Goal: Information Seeking & Learning: Learn about a topic

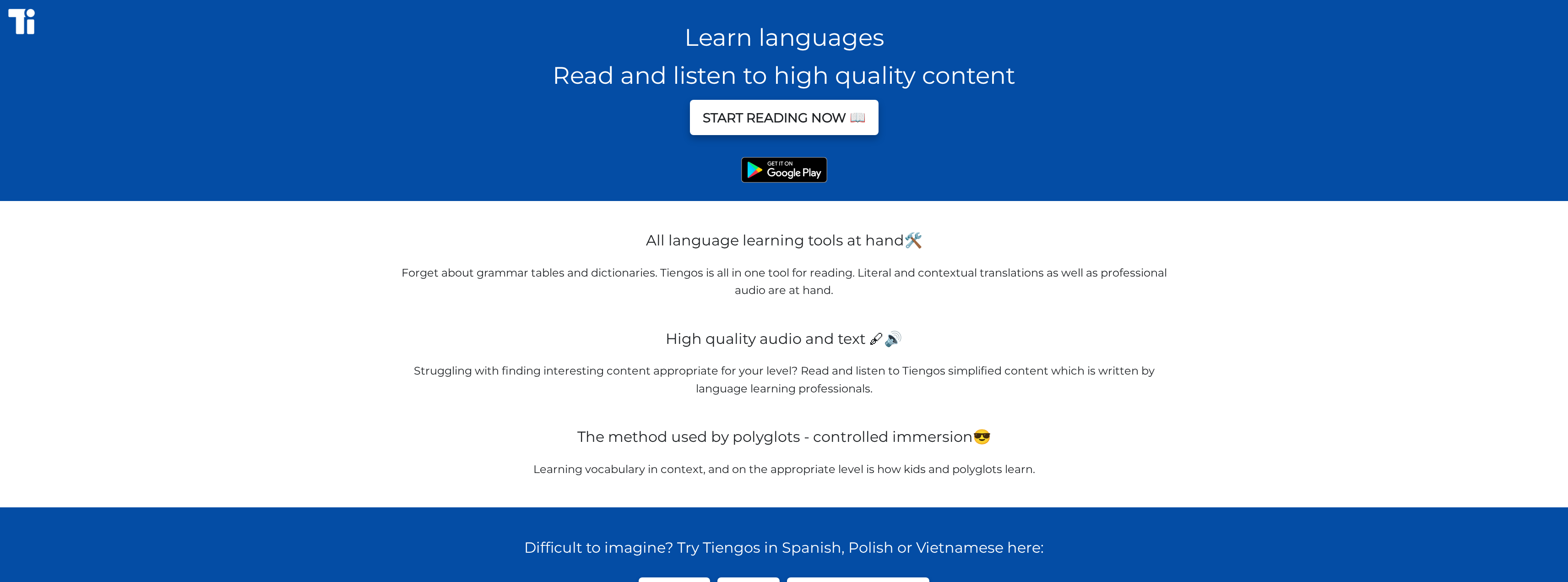
click at [845, 122] on button "START READING NOW 📖" at bounding box center [784, 117] width 189 height 35
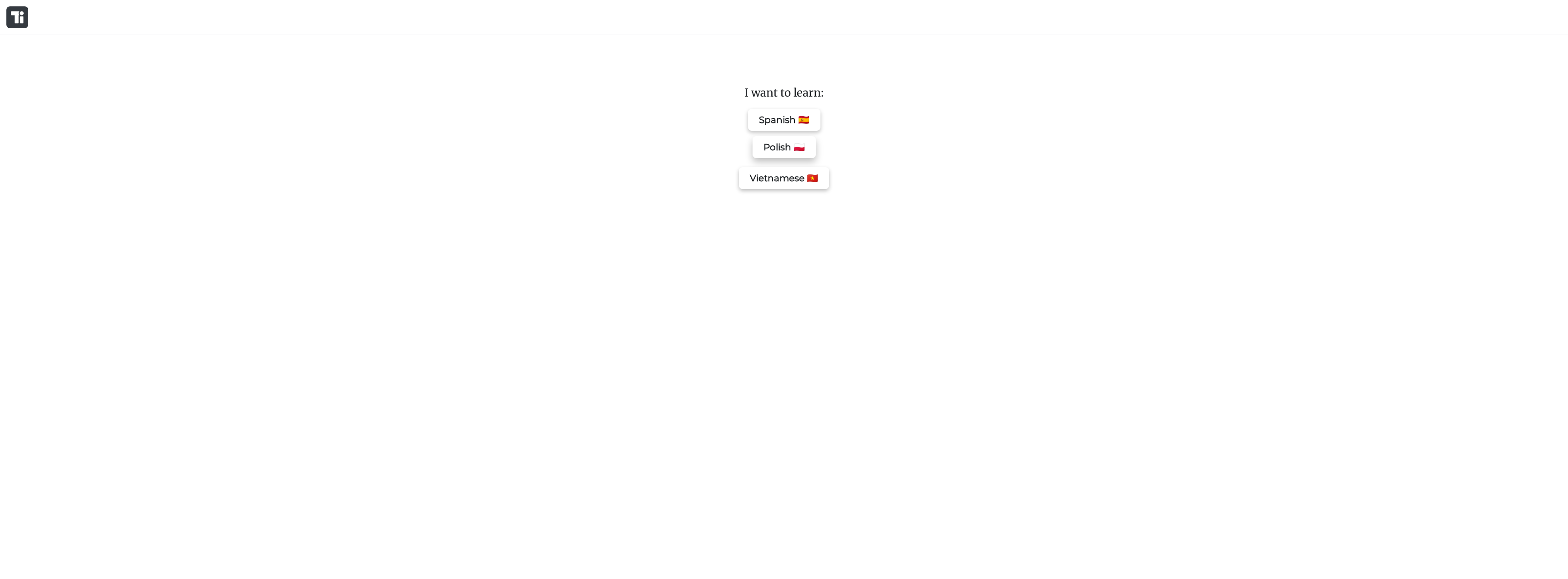
click at [793, 148] on button "Polish 🇵🇱" at bounding box center [784, 147] width 63 height 22
click at [794, 545] on button "Start learning 📖" at bounding box center [783, 555] width 99 height 26
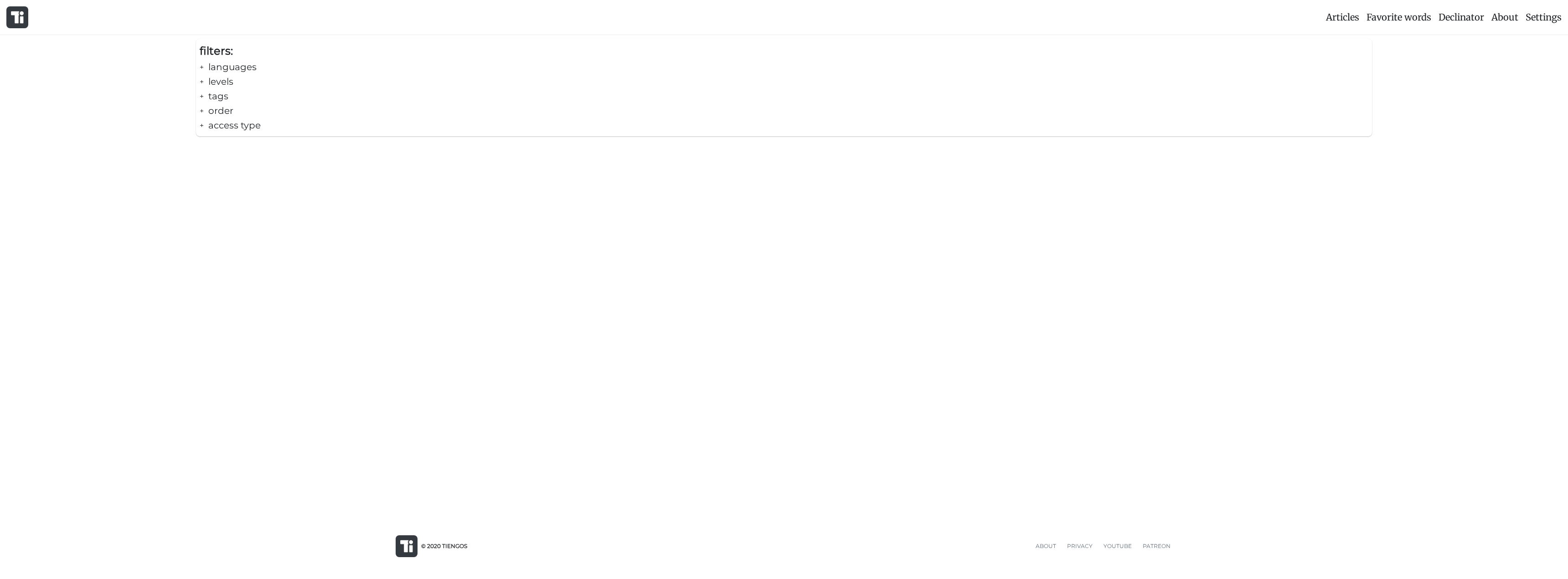
click at [223, 68] on div "+ languages" at bounding box center [784, 67] width 1169 height 15
click at [205, 143] on div "+ levels" at bounding box center [784, 140] width 1169 height 15
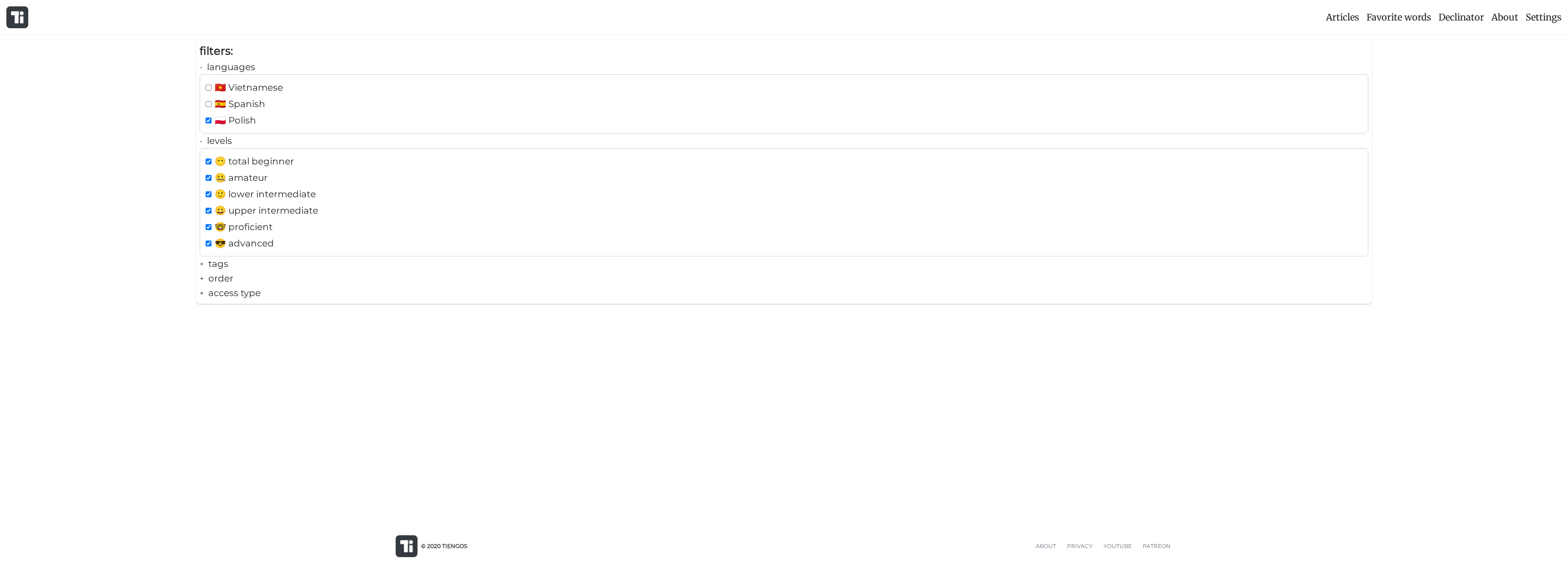
click at [236, 190] on span "🙂 lower intermediate" at bounding box center [265, 194] width 101 height 15
checkbox input "false"
click at [234, 207] on span "😀 upper intermediate" at bounding box center [267, 210] width 103 height 15
checkbox input "false"
click at [234, 224] on span "🤓 proficient" at bounding box center [243, 227] width 58 height 15
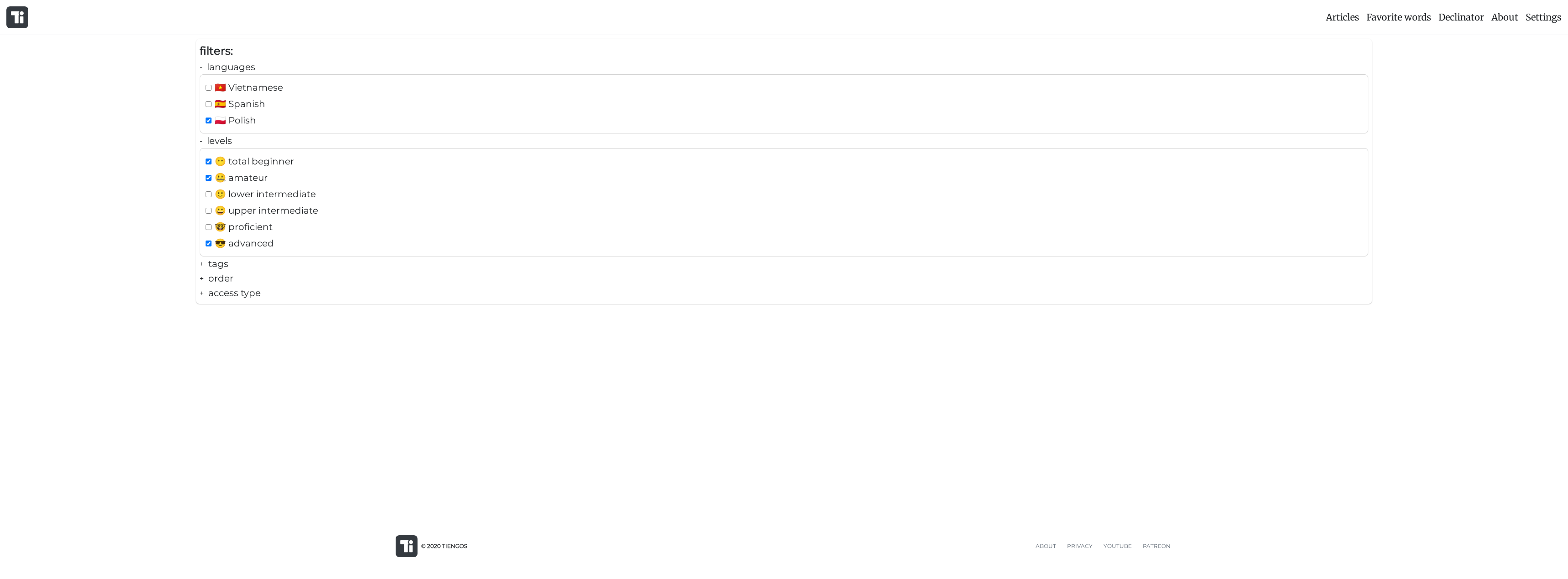
checkbox input "false"
click at [234, 237] on span "😎 advanced" at bounding box center [244, 243] width 59 height 15
checkbox input "false"
click at [641, 456] on div "Articles Favorite words Declinator About Settings filters: - languages 🇻🇳 Vietn…" at bounding box center [784, 257] width 1568 height 513
click at [748, 358] on div "Articles Favorite words Declinator About Settings filters: - languages 🇻🇳 Vietn…" at bounding box center [784, 257] width 1568 height 513
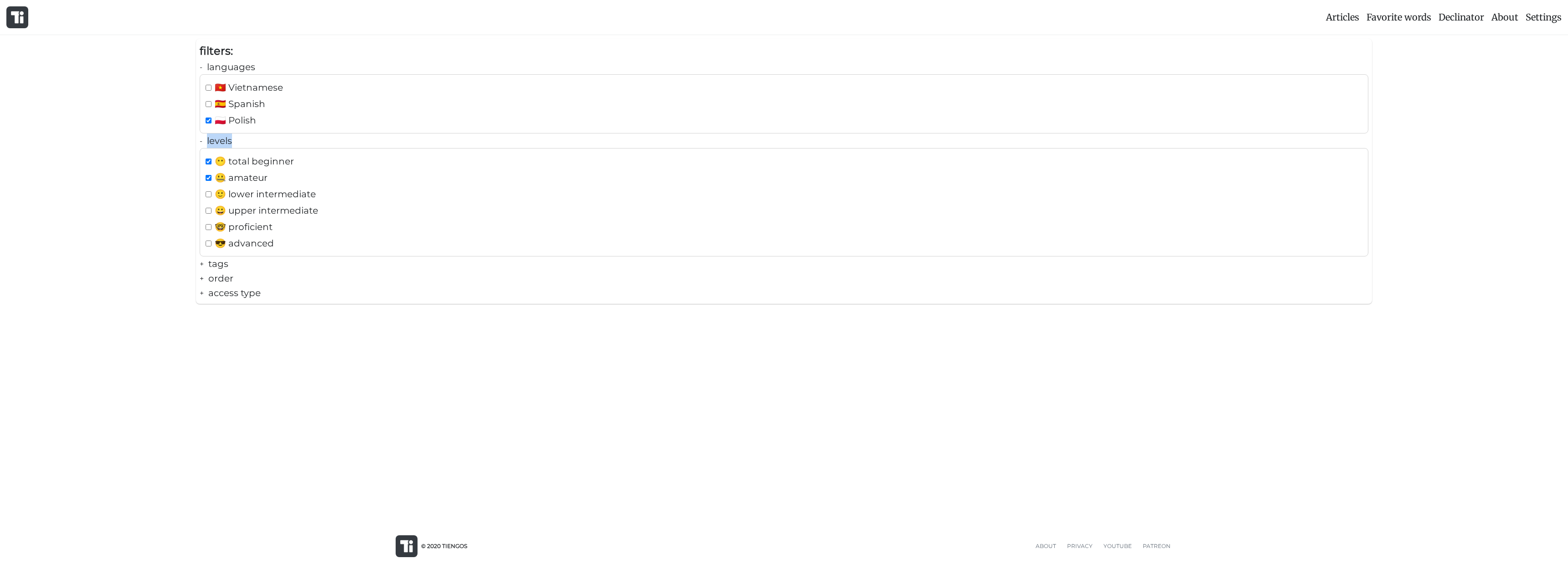
drag, startPoint x: 110, startPoint y: 148, endPoint x: 97, endPoint y: 138, distance: 16.4
click at [110, 148] on div "filters: - languages 🇻🇳 Vietnamese 🇪🇸 Spanish 🇵🇱 Polish - levels 😶 total beginn…" at bounding box center [784, 175] width 1568 height 272
click at [153, 262] on div "filters: - languages 🇻🇳 Vietnamese 🇪🇸 Spanish 🇵🇱 Polish - levels 😶 total beginn…" at bounding box center [784, 175] width 1568 height 272
click at [295, 63] on div "- languages" at bounding box center [784, 67] width 1169 height 15
click at [279, 80] on div "- levels" at bounding box center [784, 81] width 1169 height 15
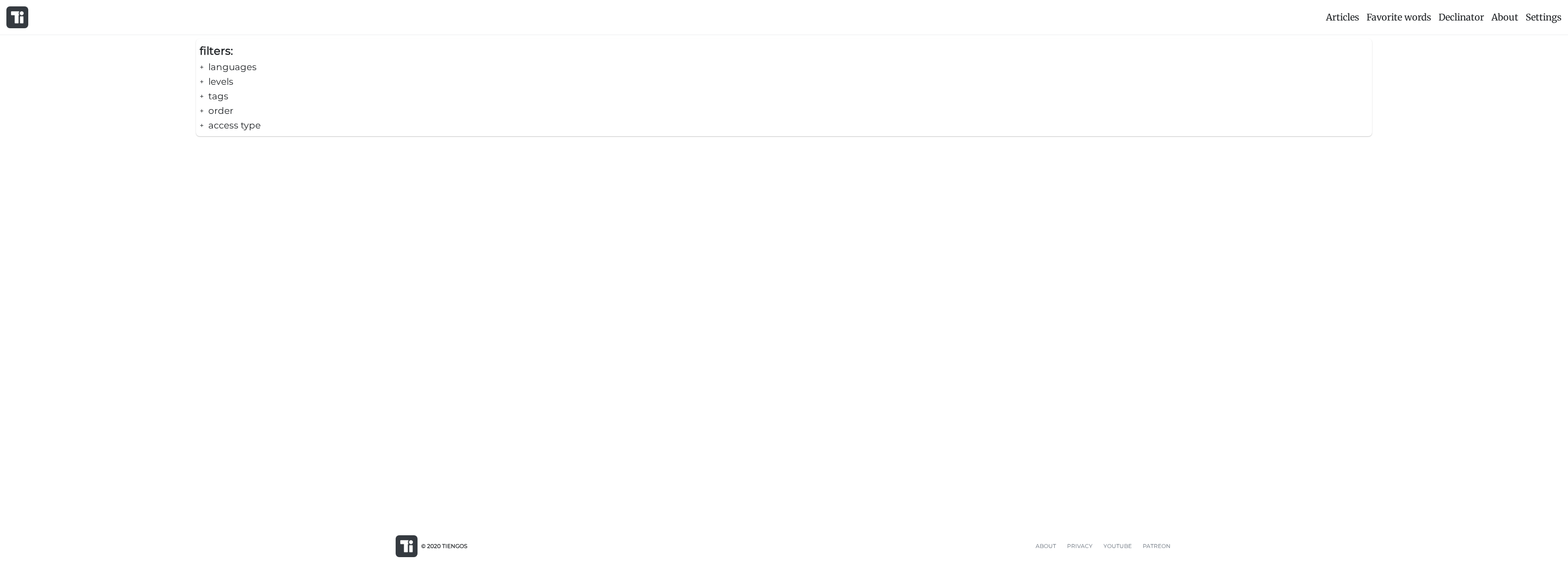
click at [1363, 21] on li "Favorite words" at bounding box center [1399, 17] width 72 height 22
click at [1351, 19] on span "Articles" at bounding box center [1342, 17] width 33 height 12
click at [355, 249] on div "Articles Favorite words Declinator About Settings filters: + languages + levels…" at bounding box center [784, 257] width 1568 height 513
click at [234, 124] on div "+ access type" at bounding box center [784, 125] width 1169 height 15
click at [225, 170] on div "🤓 free 😎 pro only" at bounding box center [784, 154] width 1169 height 43
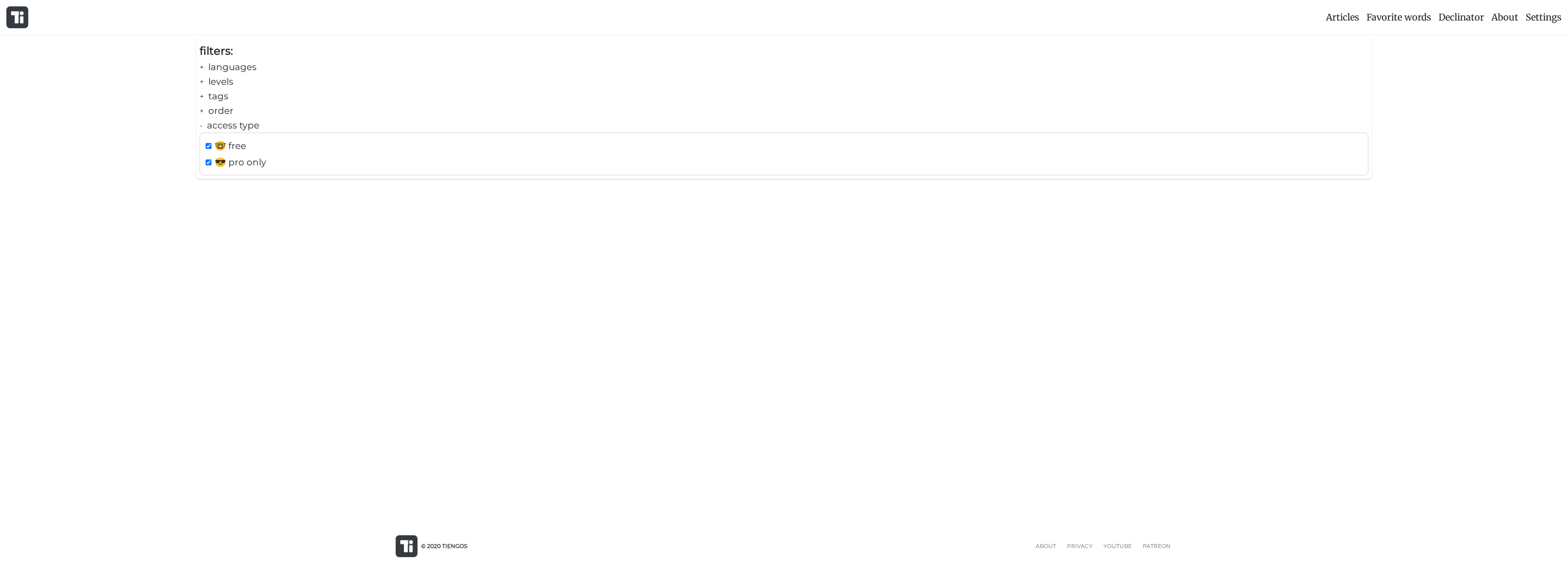
click at [224, 165] on span "😎 pro only" at bounding box center [240, 162] width 52 height 15
checkbox input "false"
click at [233, 225] on div "Articles Favorite words Declinator About Settings filters: + languages + levels…" at bounding box center [784, 257] width 1568 height 513
click at [237, 128] on div "- access type" at bounding box center [784, 125] width 1169 height 15
click at [224, 115] on div "+ order" at bounding box center [784, 111] width 1169 height 15
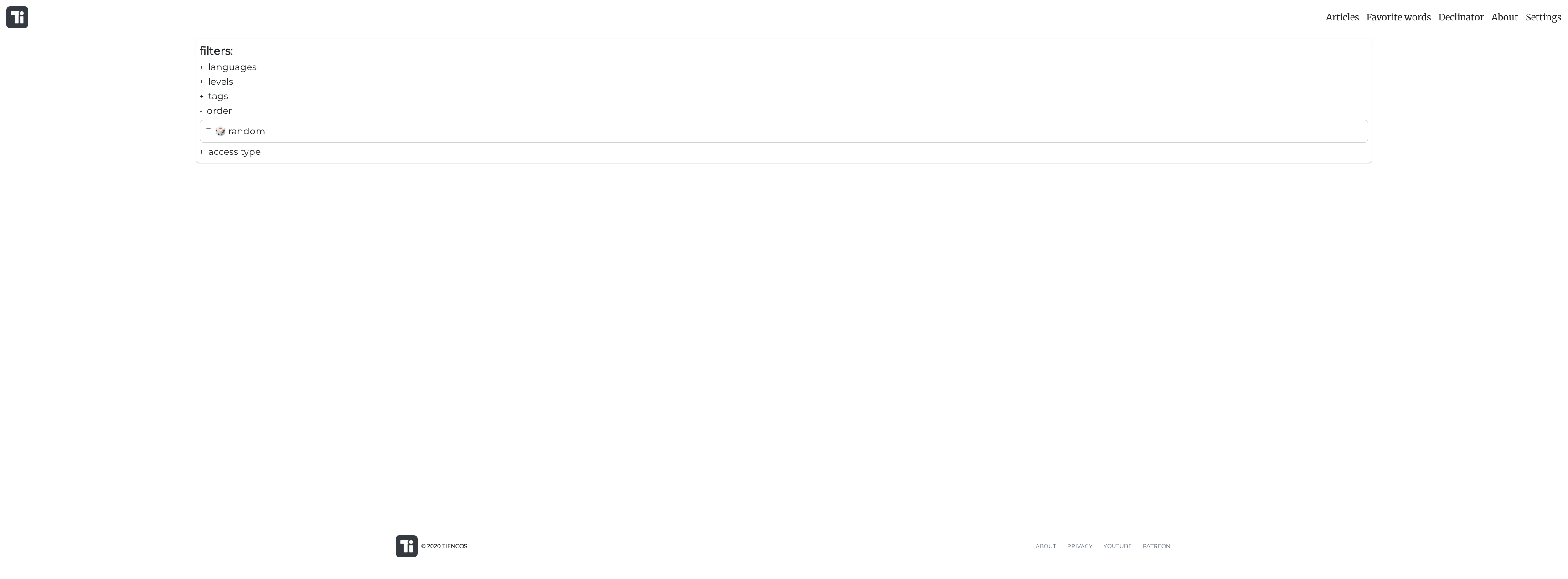
click at [224, 114] on div "- order" at bounding box center [784, 111] width 1169 height 15
click at [225, 102] on div "+ tags" at bounding box center [784, 96] width 1169 height 15
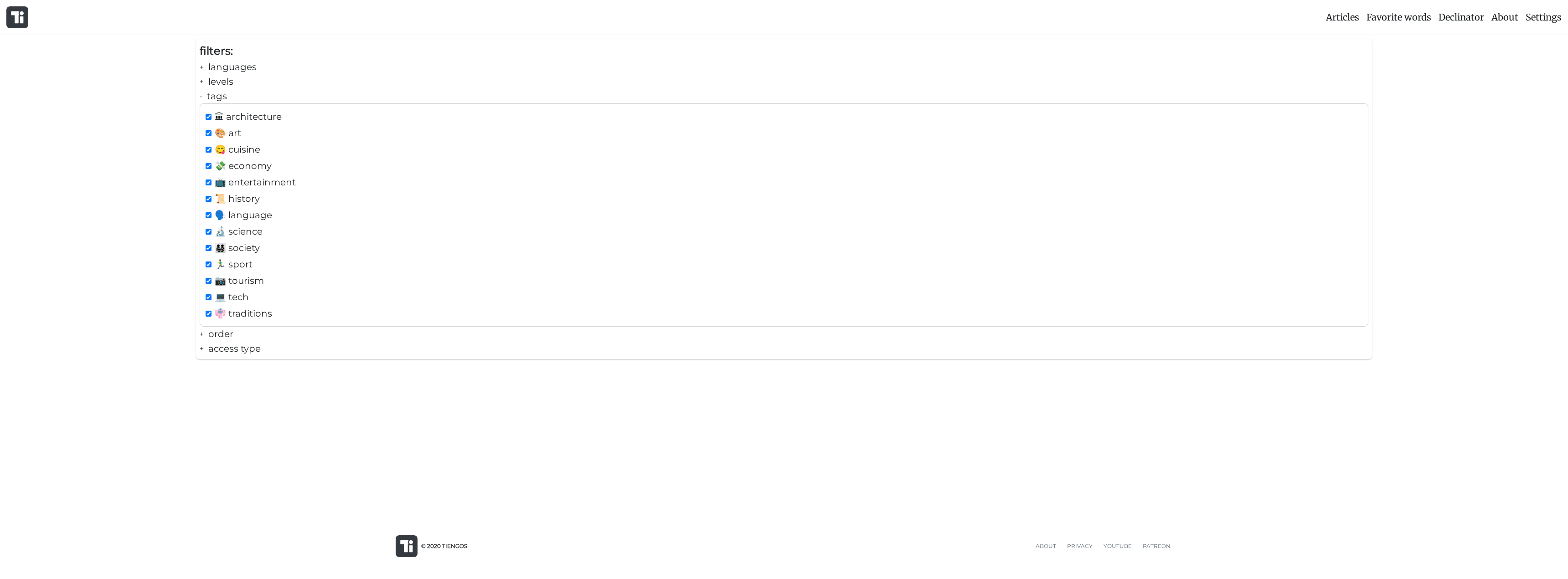
click at [222, 100] on div "- tags" at bounding box center [784, 96] width 1169 height 15
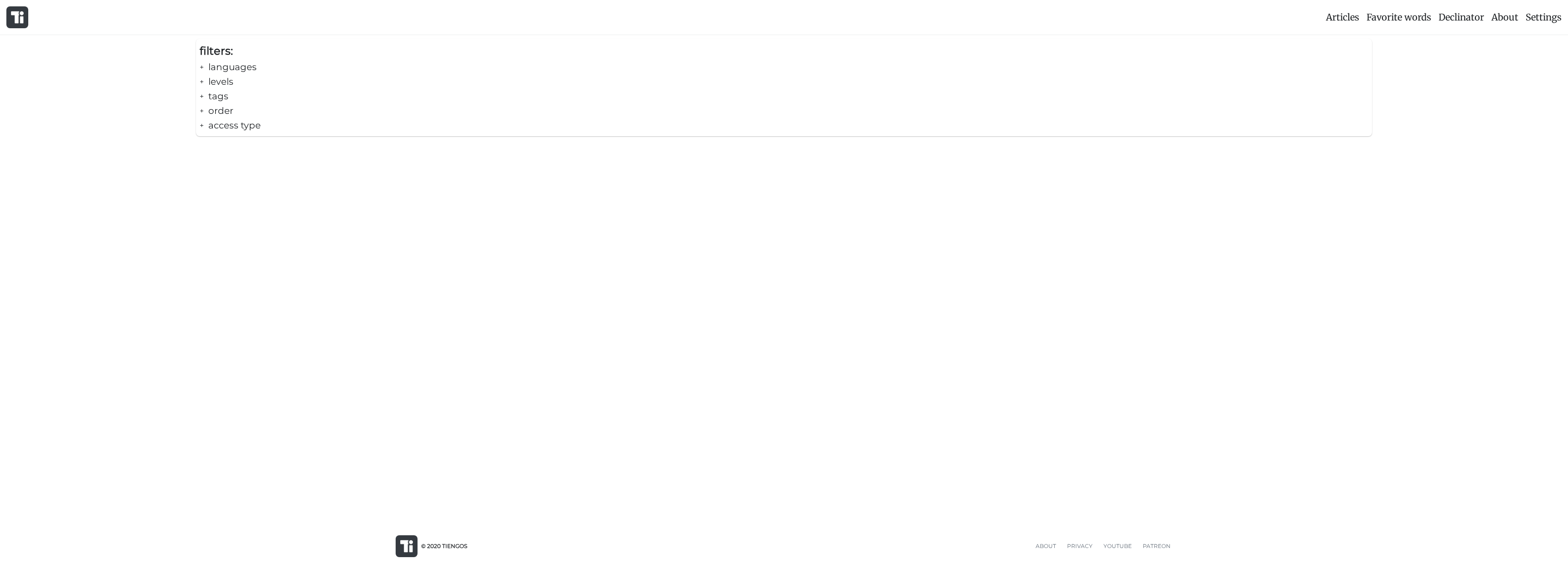
click at [216, 85] on div "+ levels" at bounding box center [784, 81] width 1169 height 15
click at [216, 85] on div "- levels" at bounding box center [784, 81] width 1169 height 15
click at [215, 57] on div "filters:" at bounding box center [784, 51] width 1169 height 17
click at [220, 67] on div "+ languages" at bounding box center [784, 67] width 1169 height 15
click at [220, 67] on div "- languages" at bounding box center [784, 67] width 1169 height 15
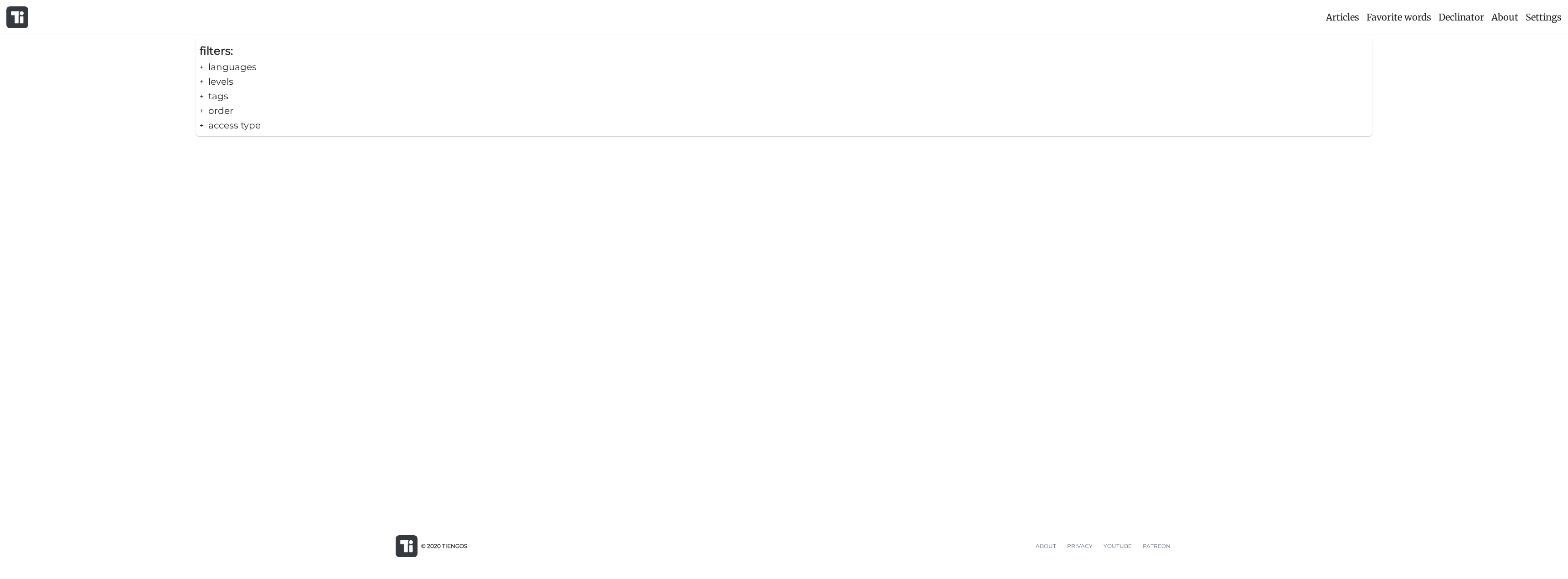
click at [218, 66] on div "+ languages" at bounding box center [784, 67] width 1169 height 15
click at [219, 88] on span "🇻🇳 Vietnamese" at bounding box center [249, 88] width 68 height 15
checkbox input "true"
click at [219, 105] on span "🇪🇸 Spanish" at bounding box center [240, 104] width 51 height 15
checkbox input "true"
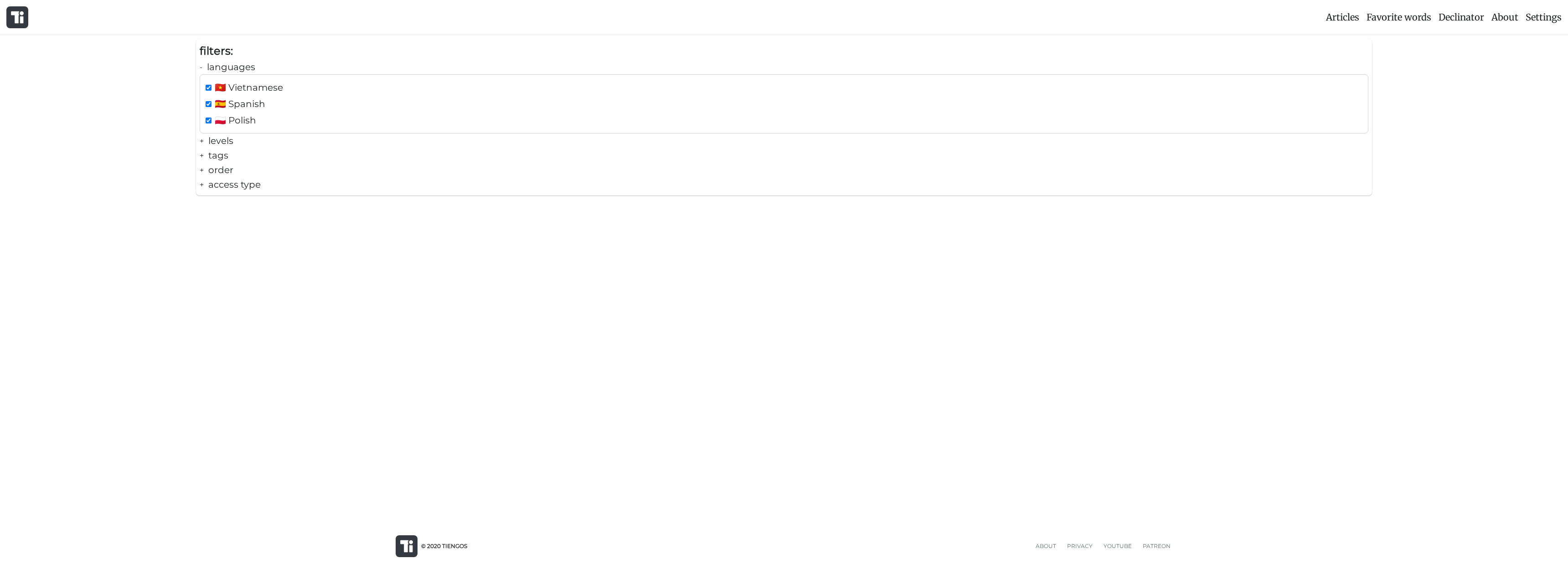
click at [172, 114] on div "filters: - languages 🇻🇳 Vietnamese 🇪🇸 Spanish 🇵🇱 Polish + levels + tags + order…" at bounding box center [784, 121] width 1568 height 164
click at [25, 20] on div at bounding box center [17, 17] width 22 height 22
click at [1423, 16] on span "Favorite words" at bounding box center [1399, 17] width 65 height 12
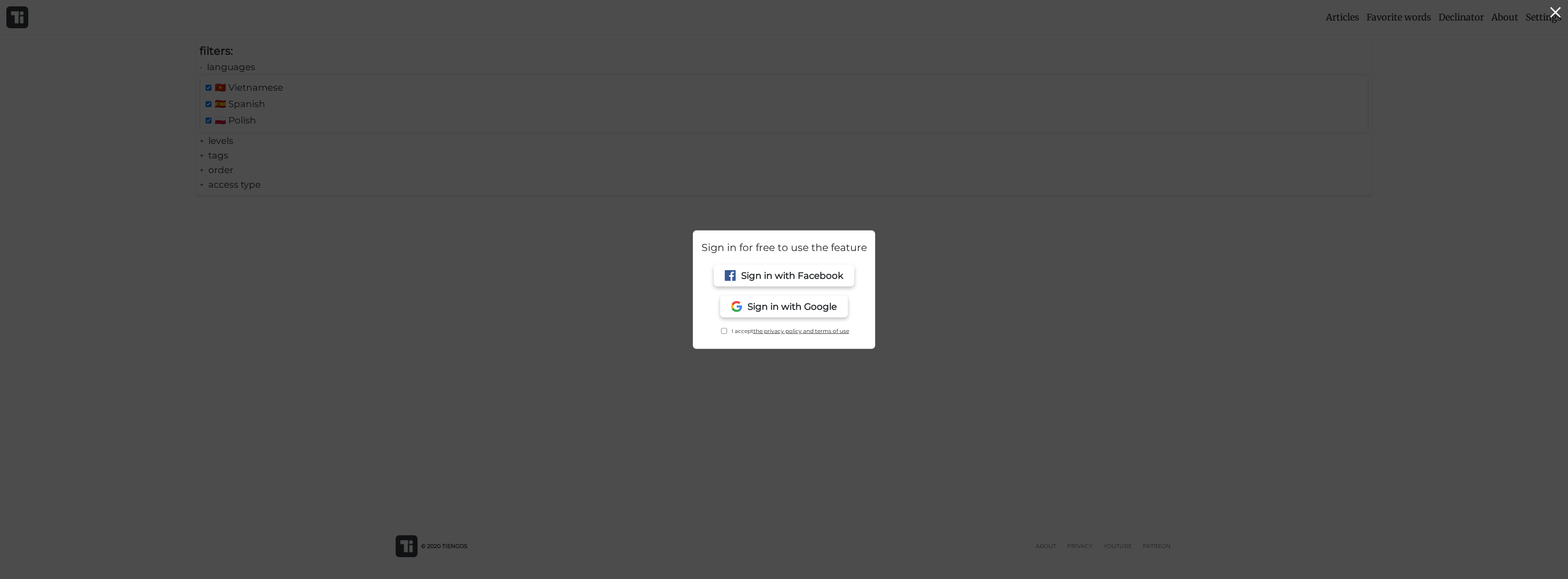
drag, startPoint x: 1446, startPoint y: 91, endPoint x: 1539, endPoint y: 19, distance: 117.6
click at [1446, 90] on div at bounding box center [784, 266] width 1568 height 625
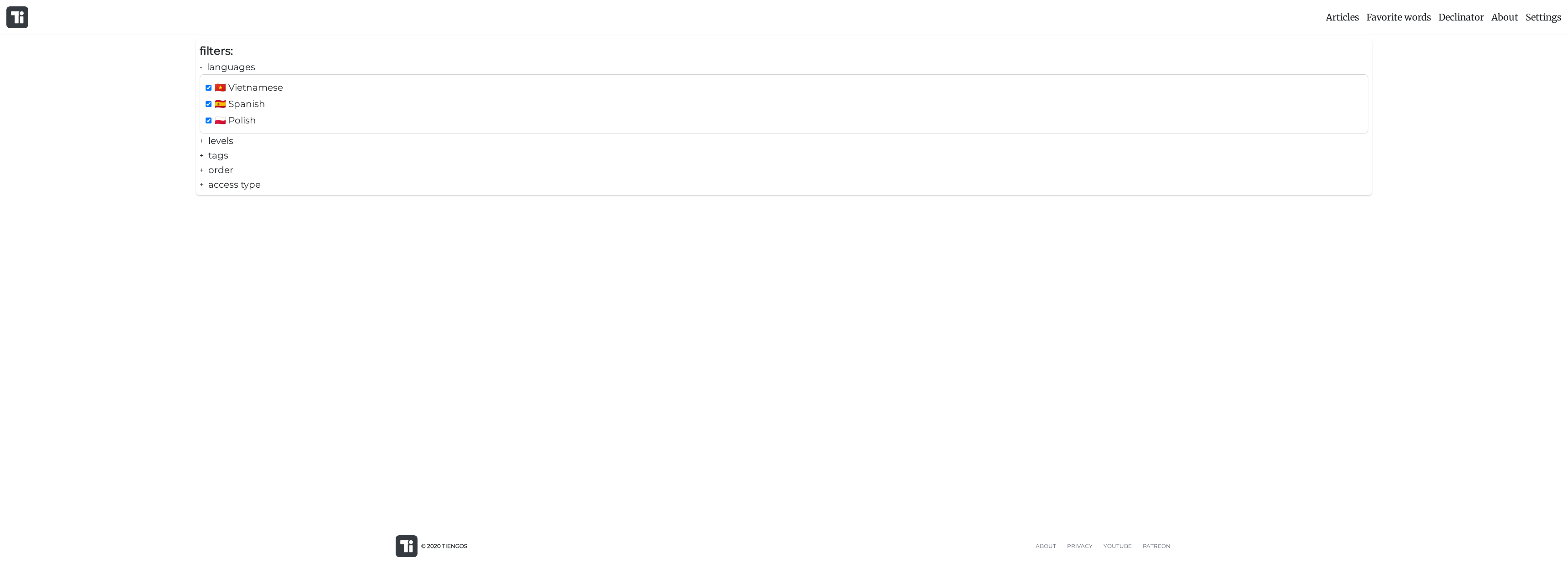
click at [1464, 18] on span "Declinator" at bounding box center [1461, 17] width 46 height 12
click at [1499, 19] on span "About" at bounding box center [1505, 17] width 27 height 12
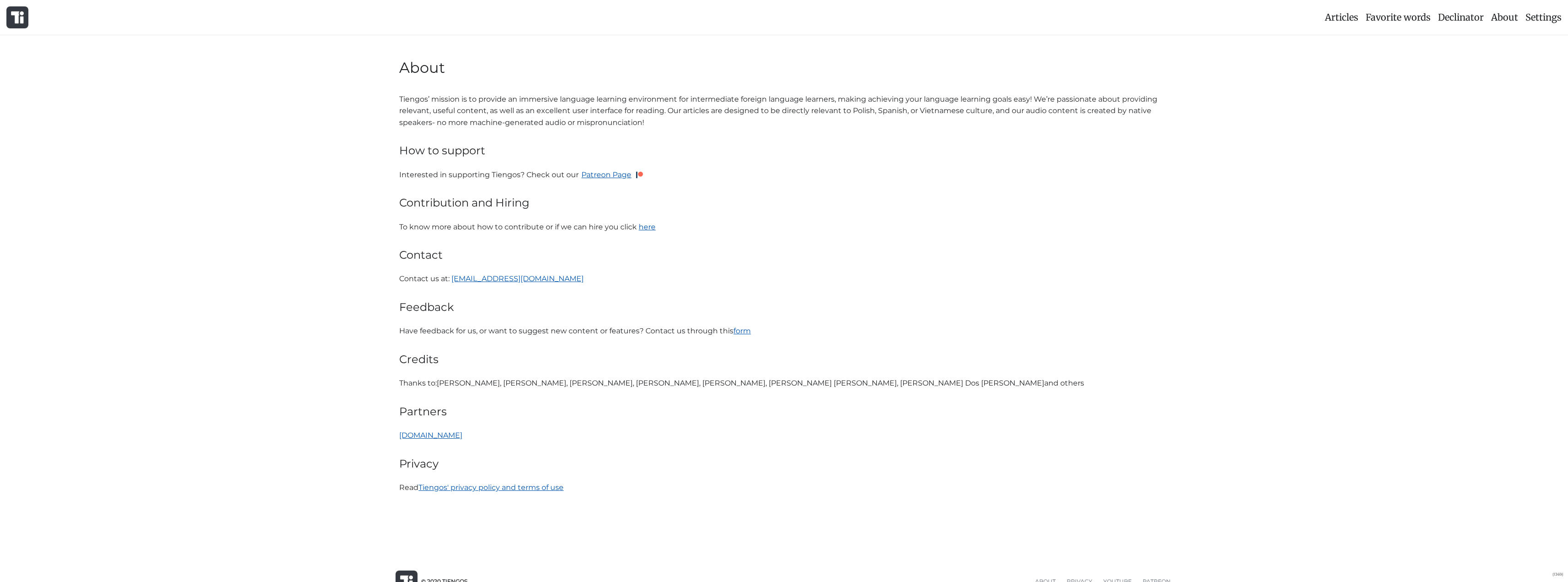
click at [1125, 100] on p "Tiengos’ mission is to provide an immersive language learning environment for i…" at bounding box center [784, 111] width 770 height 35
